Goal: Task Accomplishment & Management: Manage account settings

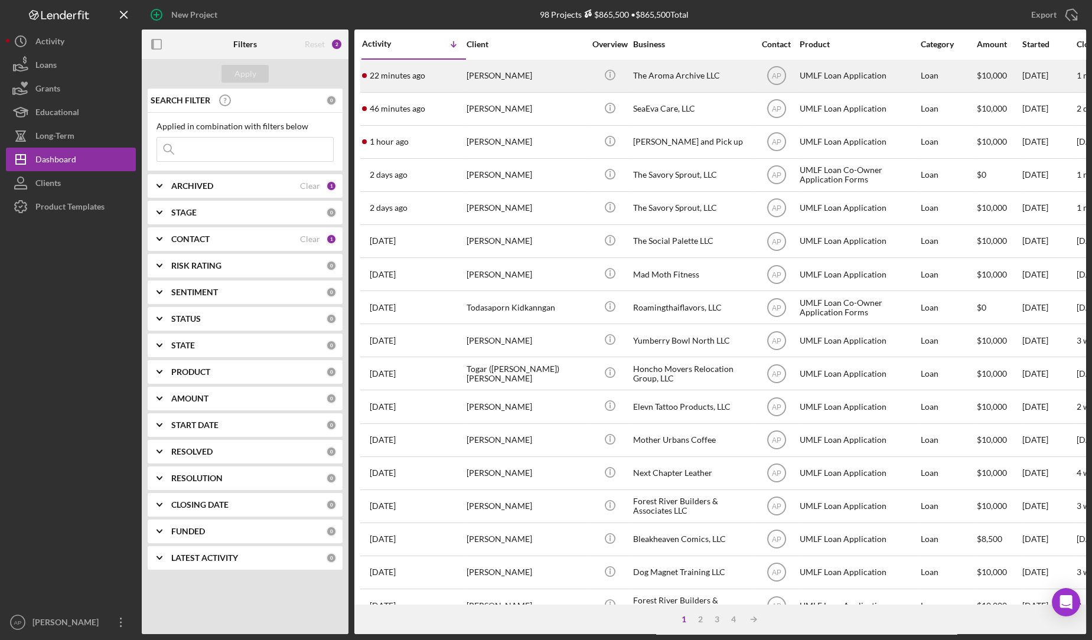
click at [520, 81] on div "[PERSON_NAME]" at bounding box center [525, 75] width 118 height 31
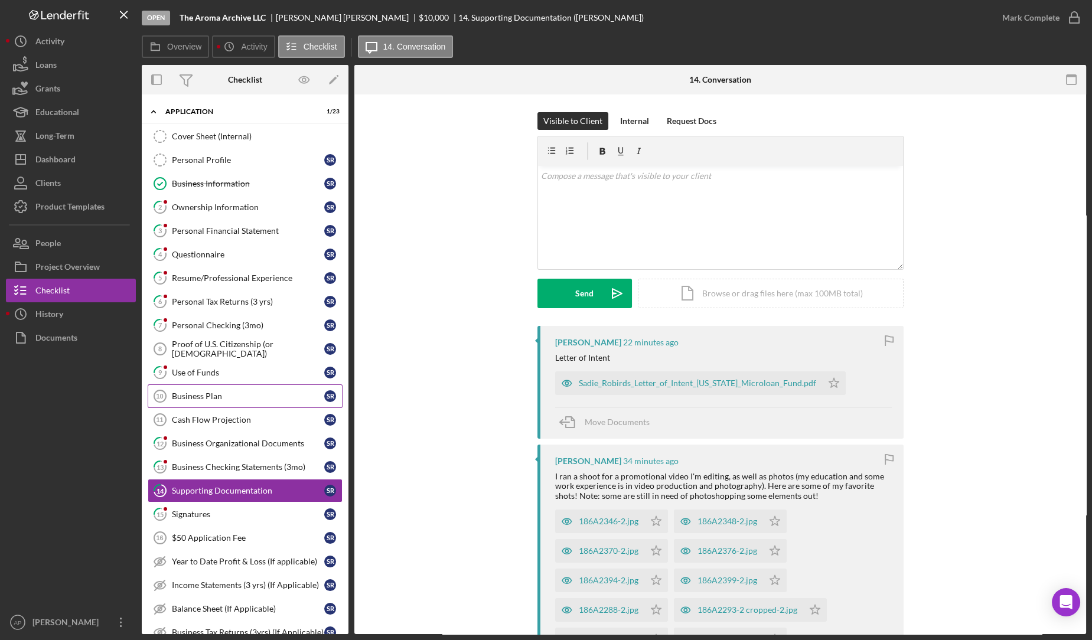
scroll to position [171, 0]
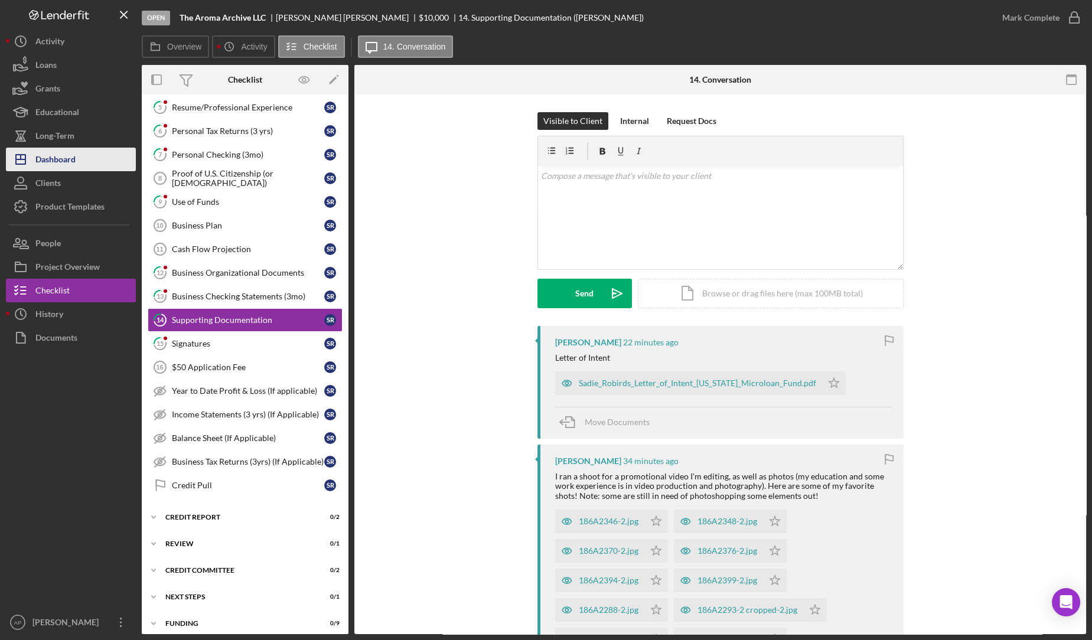
click at [51, 159] on div "Dashboard" at bounding box center [55, 161] width 40 height 27
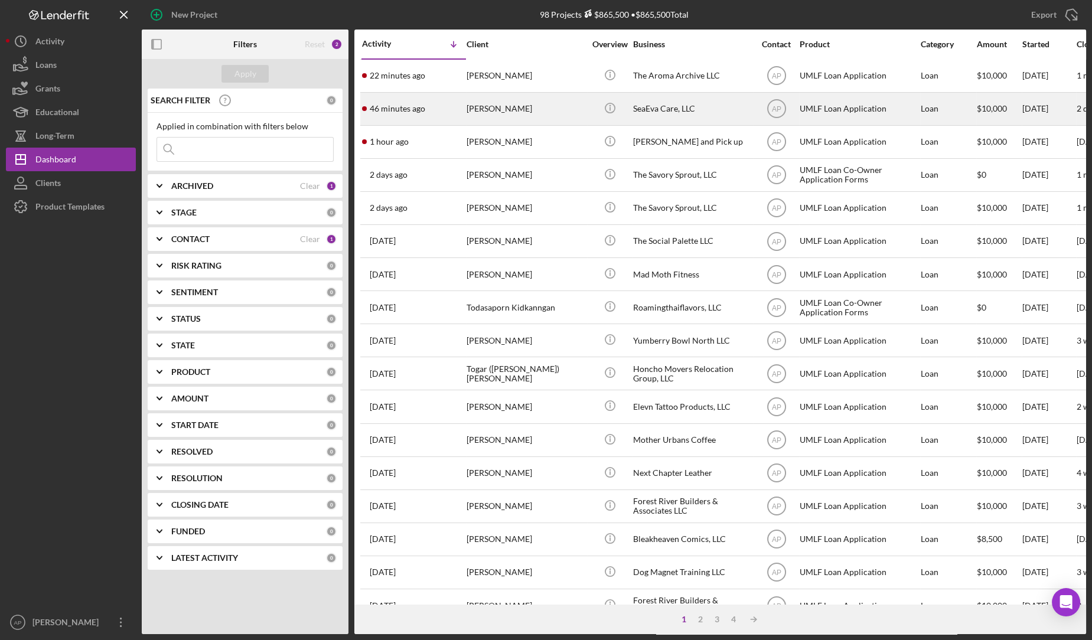
click at [477, 109] on div "[PERSON_NAME]" at bounding box center [525, 108] width 118 height 31
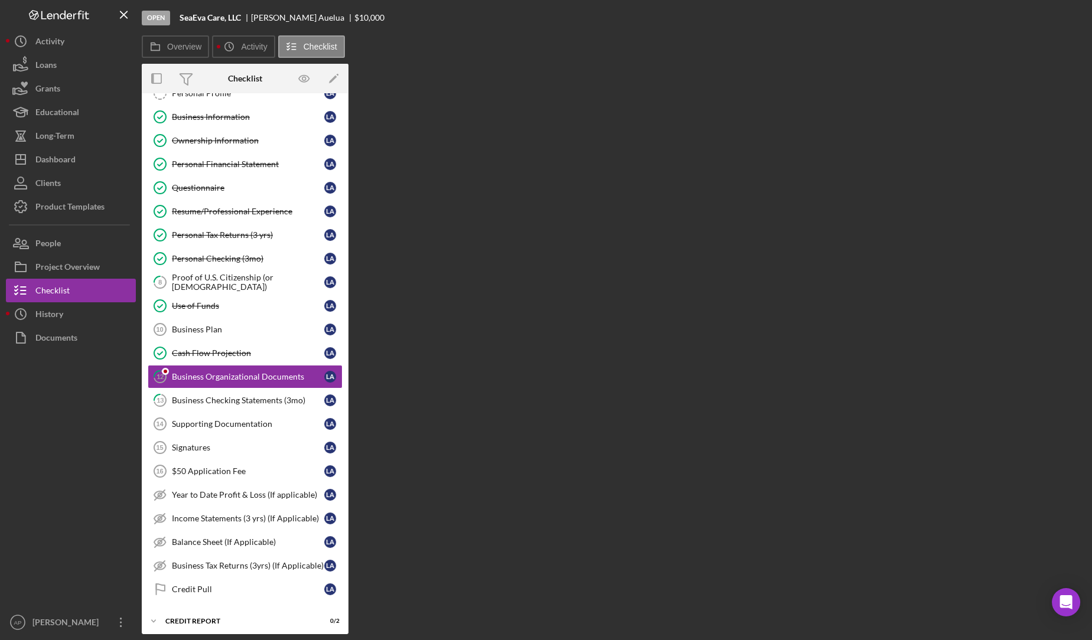
scroll to position [74, 0]
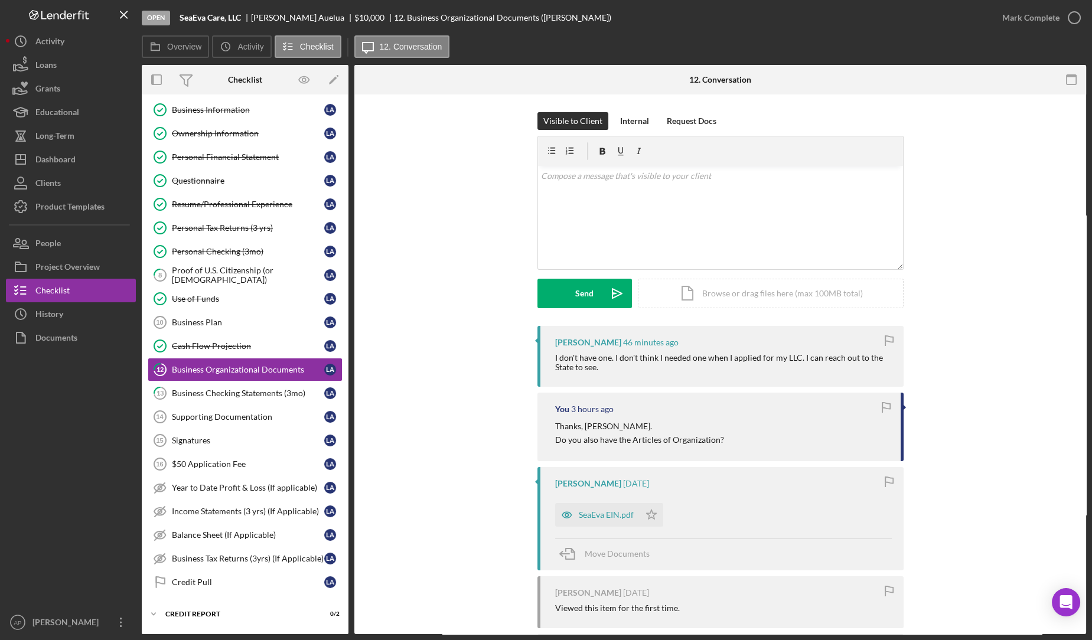
click at [381, 283] on div "Visible to Client Internal Request Docs v Color teal Color pink Remove color Ad…" at bounding box center [720, 219] width 696 height 214
click at [594, 517] on div "SeaEva EIN.pdf" at bounding box center [606, 514] width 55 height 9
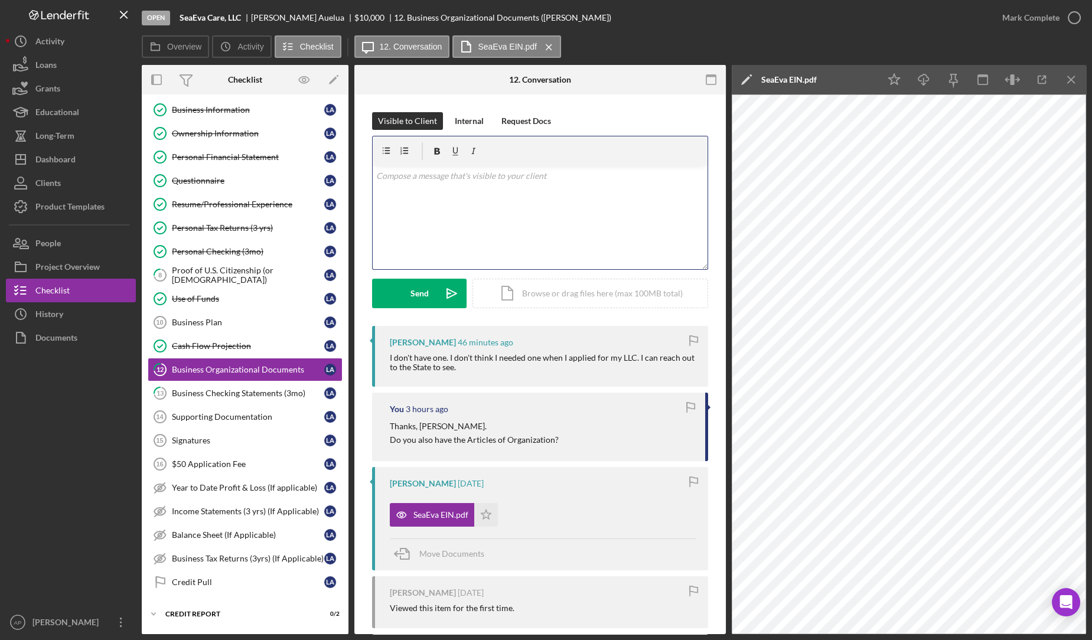
click at [559, 212] on div "v Color teal Color pink Remove color Add row above Add row below Add column bef…" at bounding box center [540, 217] width 335 height 103
click at [656, 177] on p "Thank you, that would be great. I just some form of documentation that breaks d…" at bounding box center [540, 182] width 328 height 27
click at [677, 175] on p "Thank you, that would be great. I just some form of documentation that breaks d…" at bounding box center [540, 182] width 328 height 27
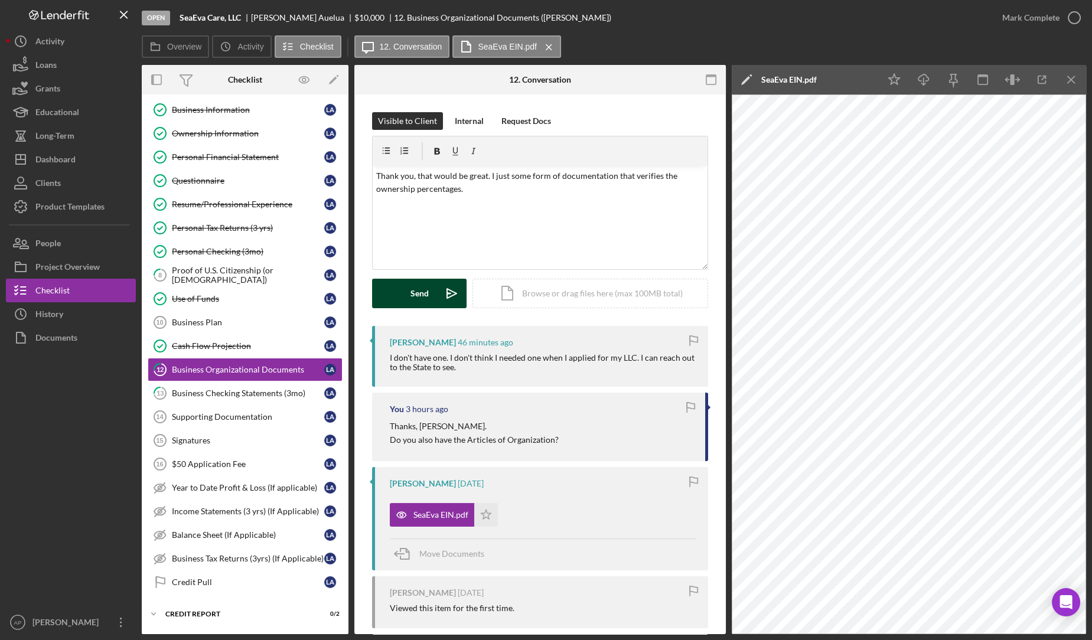
click at [429, 293] on button "Send Icon/icon-invite-send" at bounding box center [419, 294] width 94 height 30
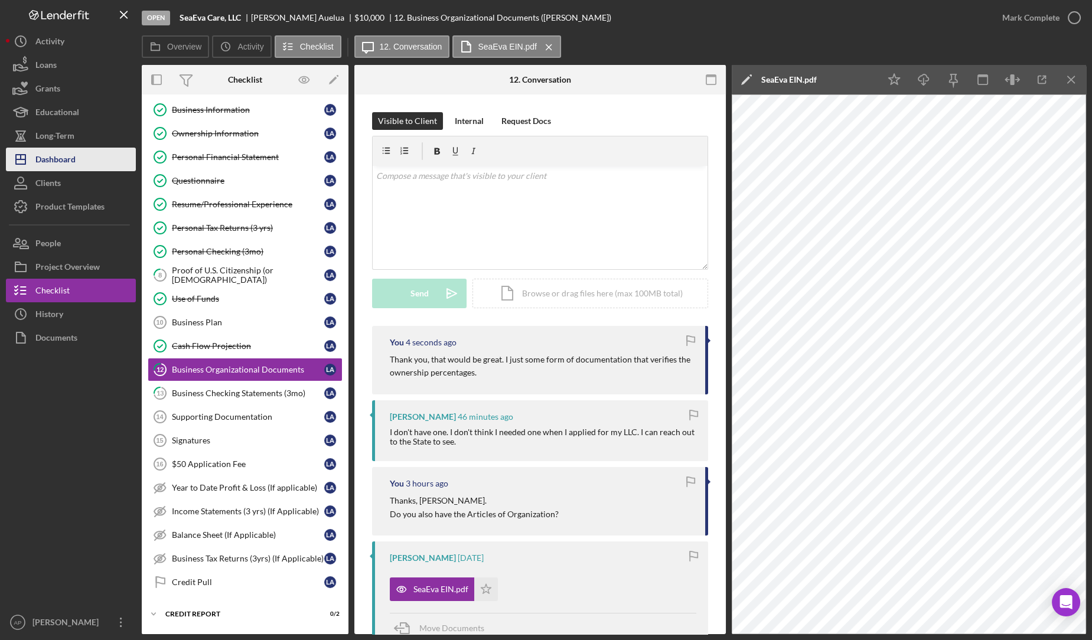
click at [94, 164] on button "Icon/Dashboard Dashboard" at bounding box center [71, 160] width 130 height 24
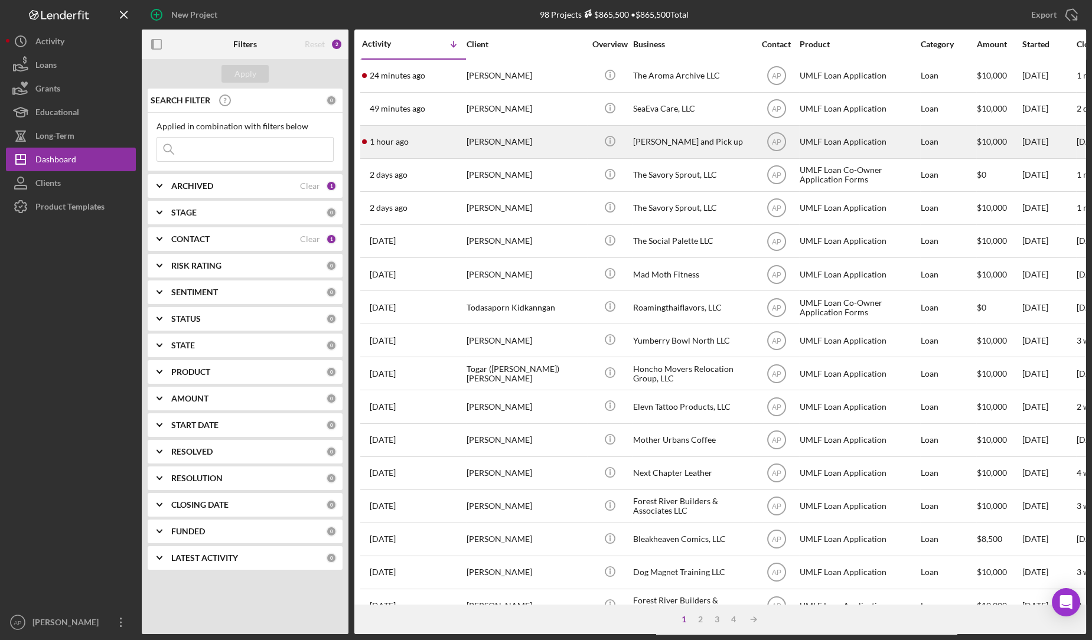
click at [554, 145] on div "[PERSON_NAME]" at bounding box center [525, 141] width 118 height 31
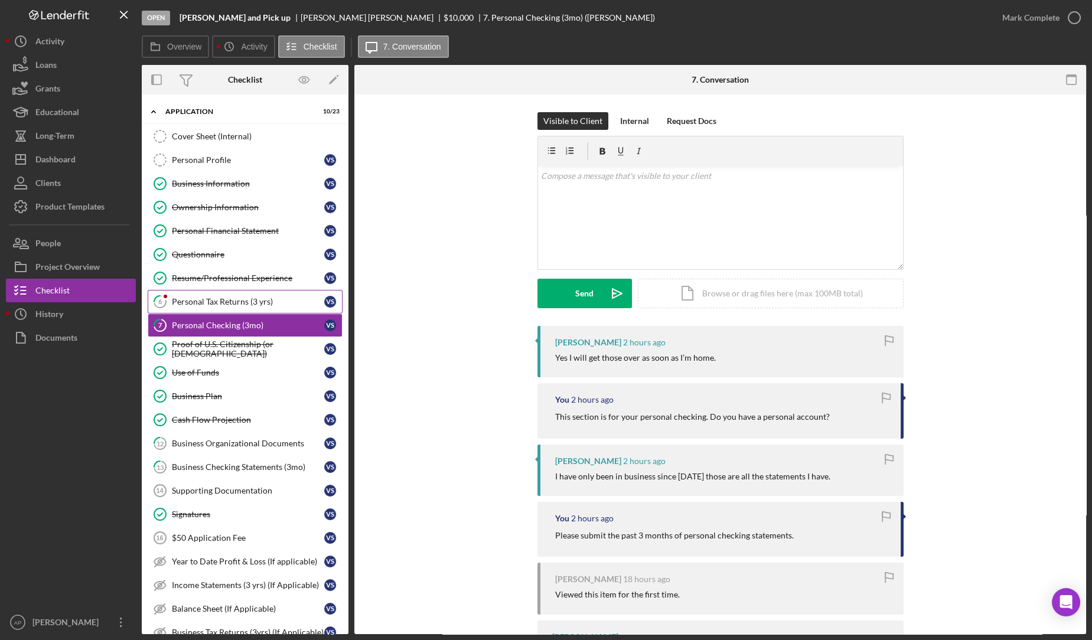
click at [264, 306] on link "6 Personal Tax Returns (3 yrs) V S" at bounding box center [245, 302] width 195 height 24
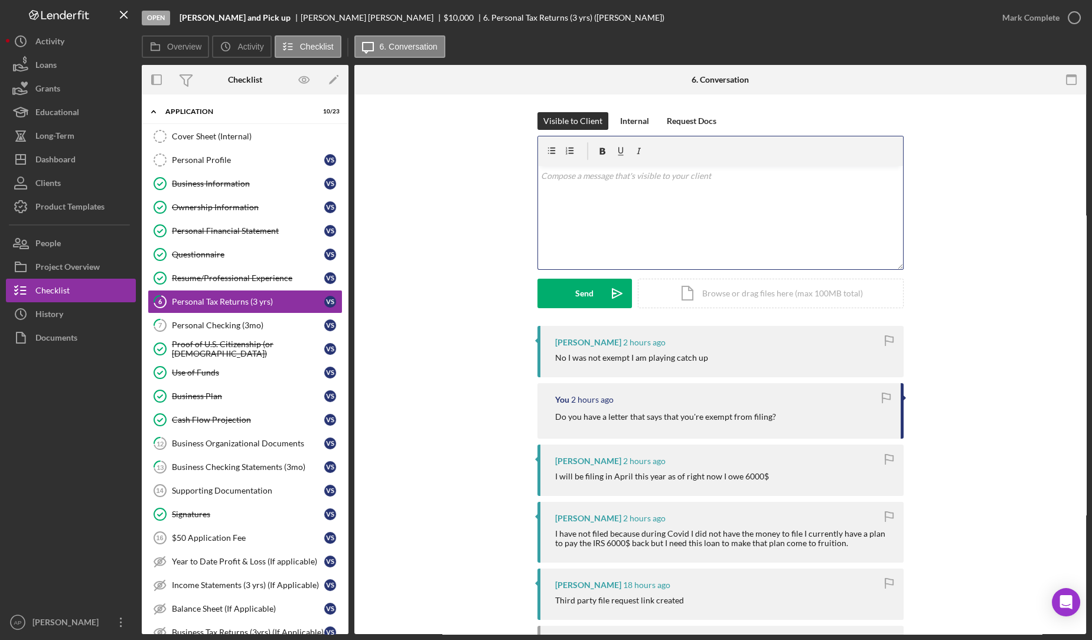
click at [596, 226] on div "v Color teal Color pink Remove color Add row above Add row below Add column bef…" at bounding box center [720, 217] width 365 height 103
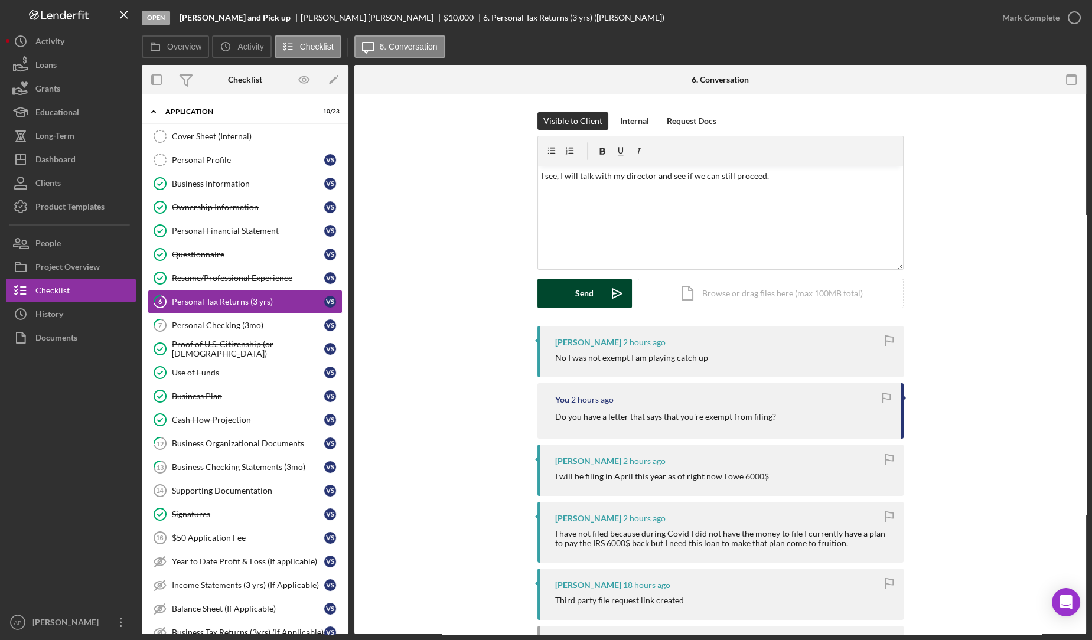
click at [587, 294] on div "Send" at bounding box center [584, 294] width 18 height 30
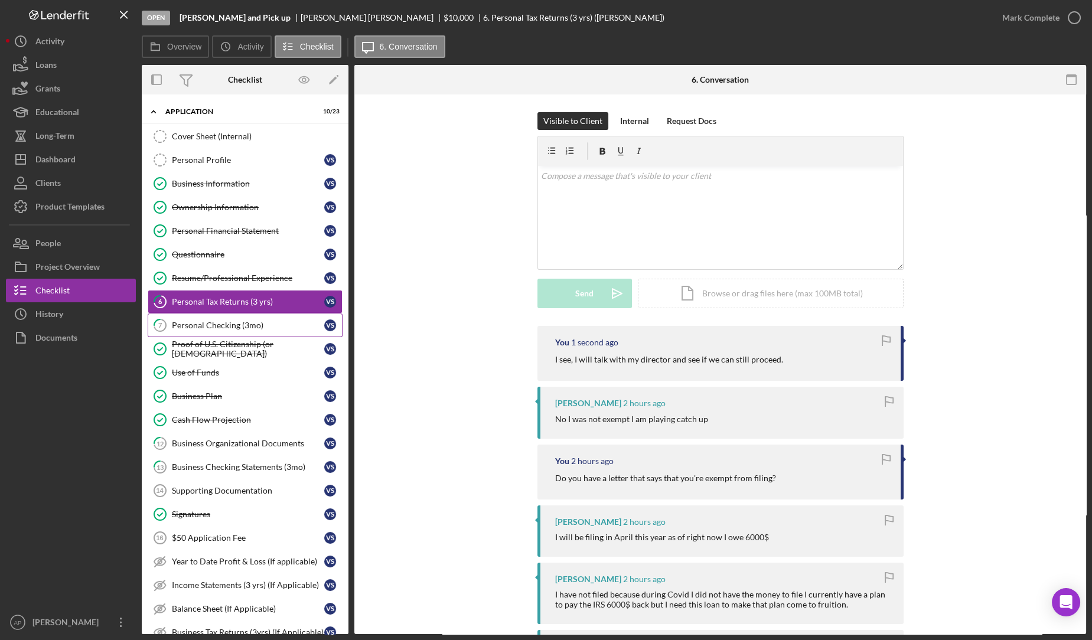
click at [237, 323] on div "Personal Checking (3mo)" at bounding box center [248, 325] width 152 height 9
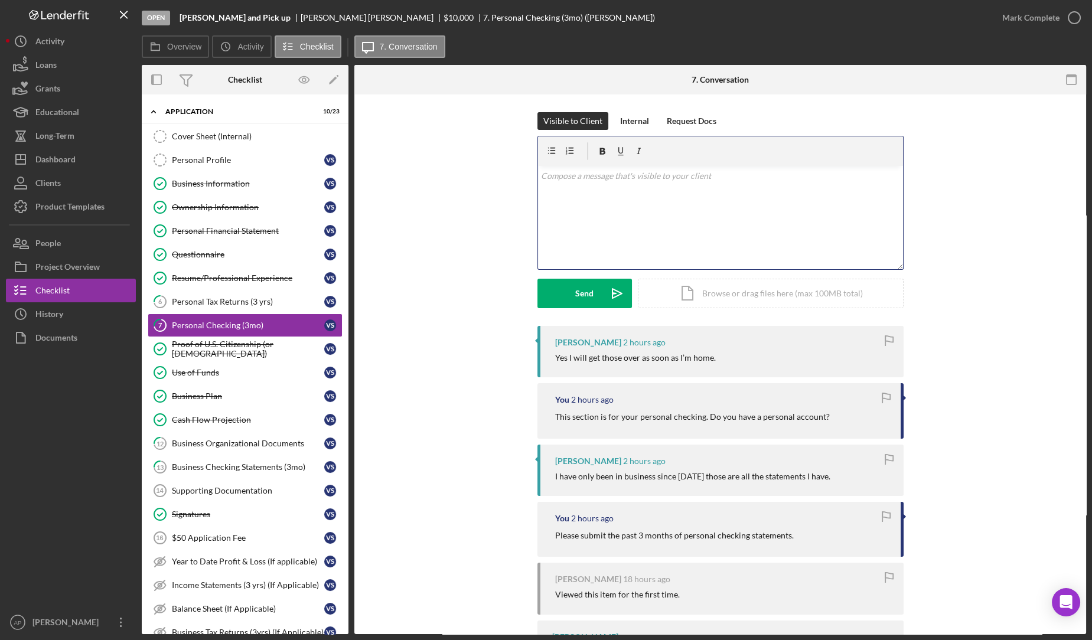
click at [648, 186] on div "v Color teal Color pink Remove color Add row above Add row below Add column bef…" at bounding box center [720, 217] width 365 height 103
click at [586, 302] on div "Send" at bounding box center [584, 294] width 18 height 30
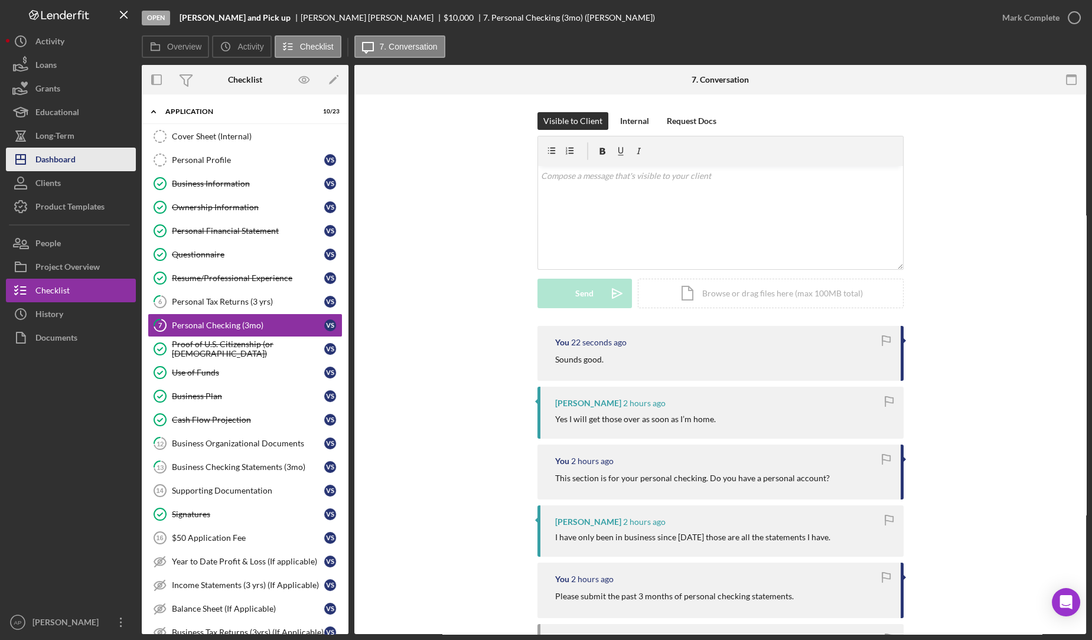
click at [76, 152] on button "Icon/Dashboard Dashboard" at bounding box center [71, 160] width 130 height 24
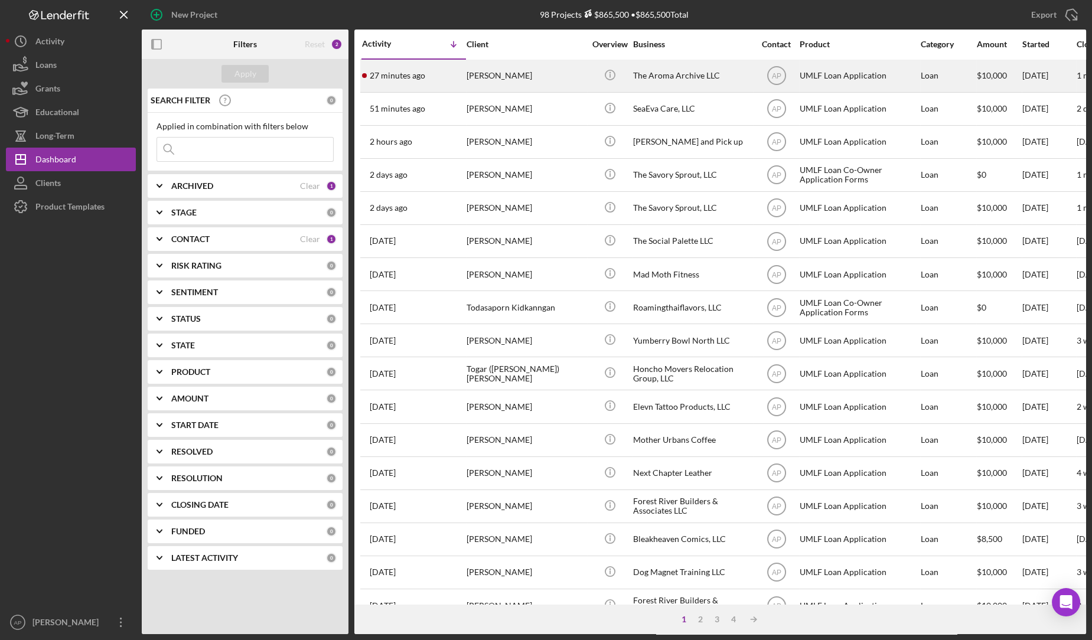
click at [536, 71] on div "[PERSON_NAME]" at bounding box center [525, 75] width 118 height 31
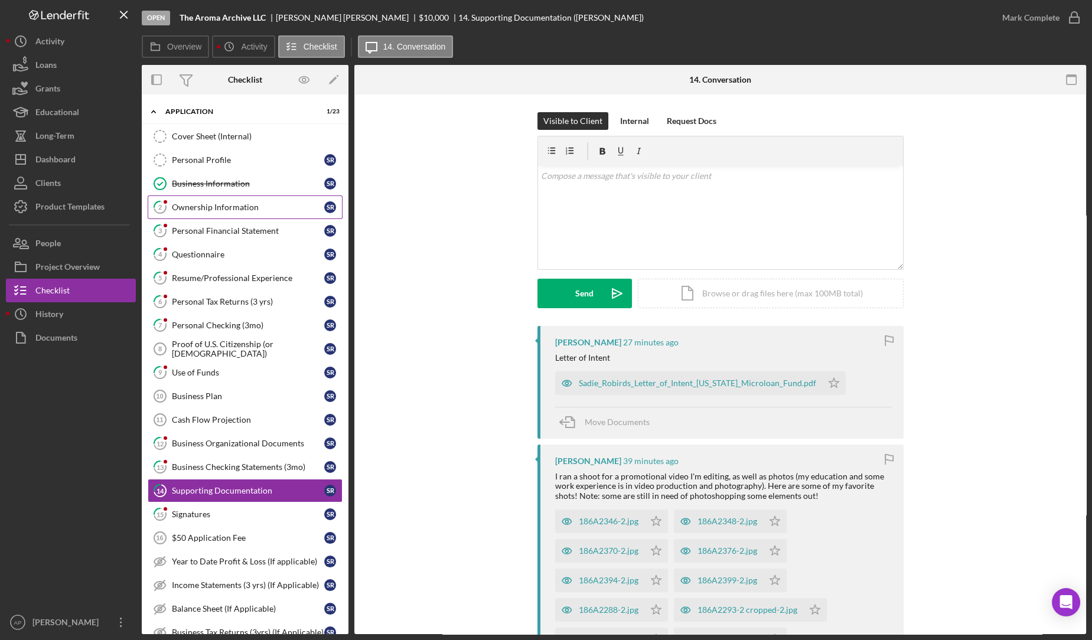
click at [243, 207] on div "Ownership Information" at bounding box center [248, 207] width 152 height 9
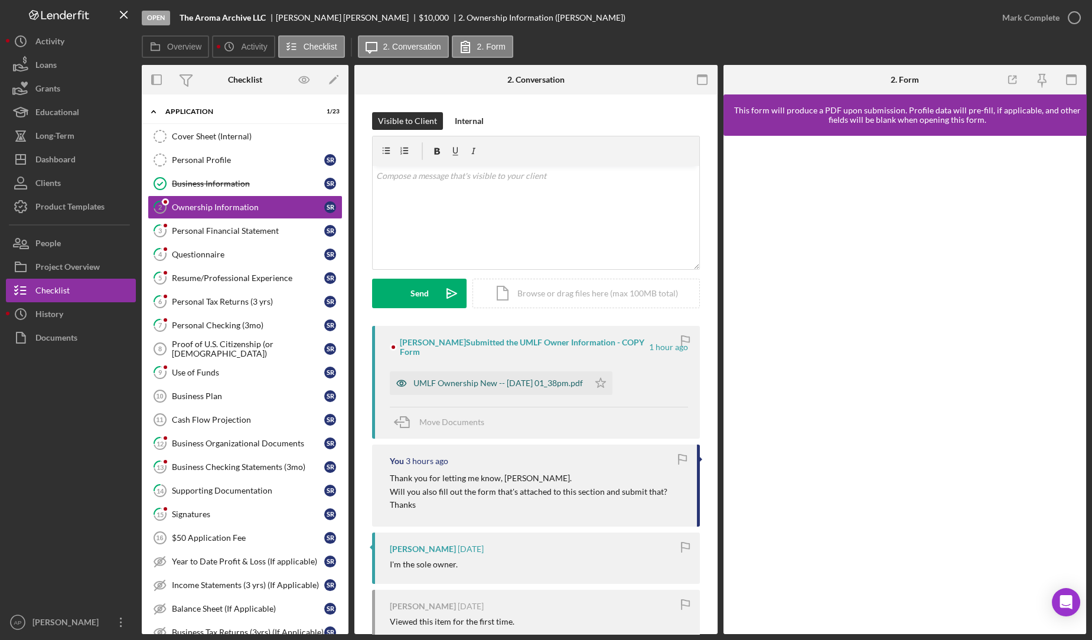
click at [485, 390] on div "UMLF Ownership New -- [DATE] 01_38pm.pdf" at bounding box center [489, 383] width 199 height 24
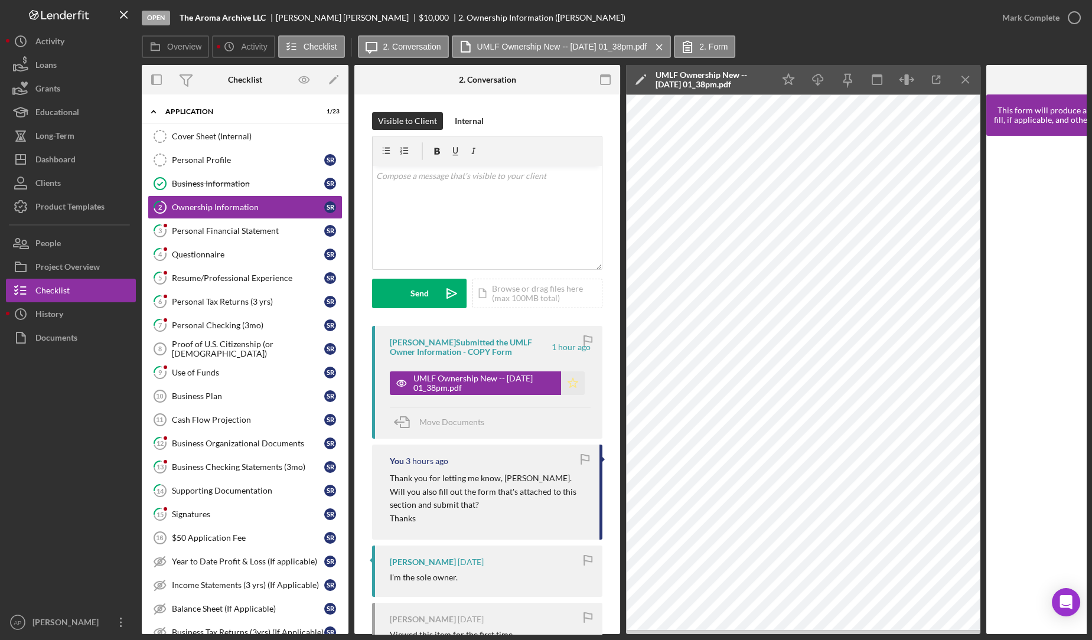
click at [568, 380] on polygon "button" at bounding box center [573, 382] width 10 height 9
click at [1023, 11] on div "Mark Complete" at bounding box center [1030, 18] width 57 height 24
